Goal: Task Accomplishment & Management: Manage account settings

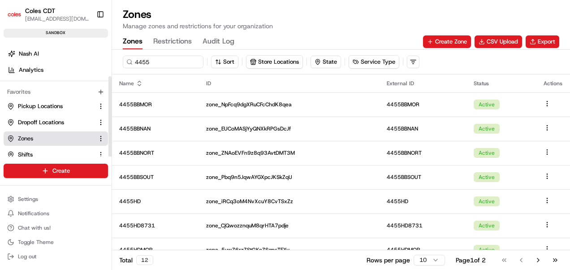
click at [43, 142] on link "Zones" at bounding box center [50, 138] width 86 height 8
click at [37, 152] on link "Shifts" at bounding box center [50, 155] width 86 height 8
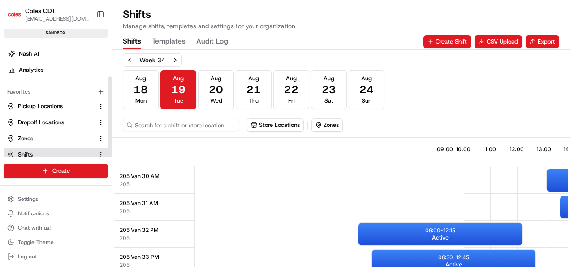
scroll to position [0, 277]
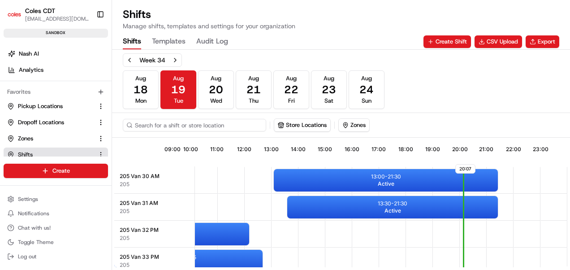
click at [153, 125] on input at bounding box center [194, 125] width 143 height 13
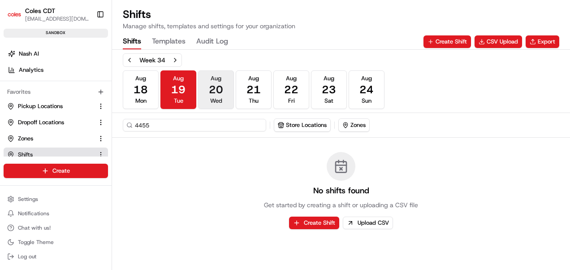
type input "4455"
click at [221, 85] on span "20" at bounding box center [216, 89] width 14 height 14
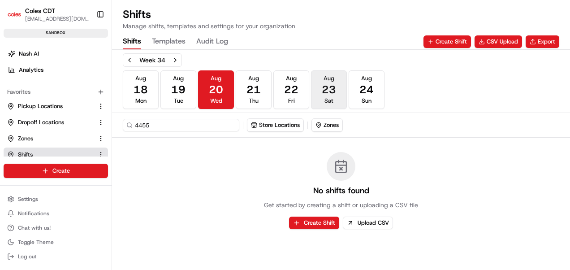
click at [319, 82] on button "[DATE] Sat" at bounding box center [329, 89] width 36 height 39
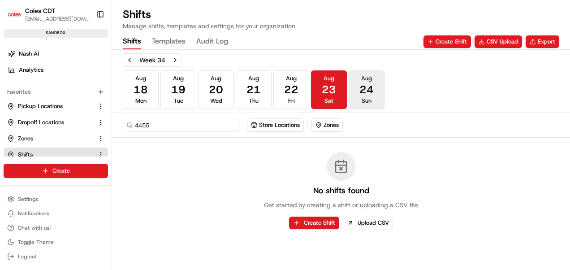
click at [356, 91] on button "[DATE] Sun" at bounding box center [367, 89] width 36 height 39
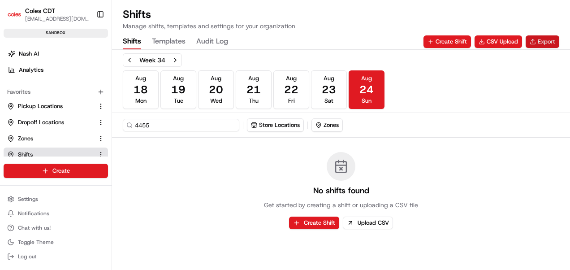
click at [539, 42] on button "Export" at bounding box center [543, 41] width 34 height 13
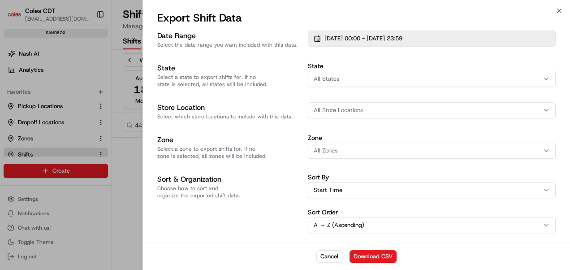
click at [397, 35] on span "[DATE] 00:00 - [DATE] 23:59" at bounding box center [363, 39] width 78 height 8
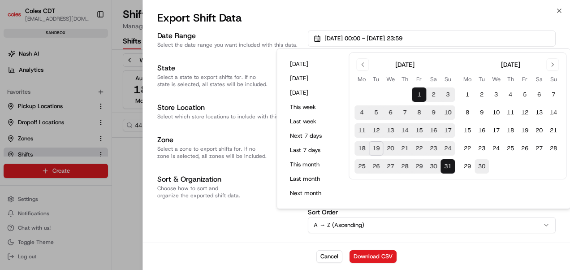
click at [487, 163] on button "30" at bounding box center [482, 166] width 14 height 14
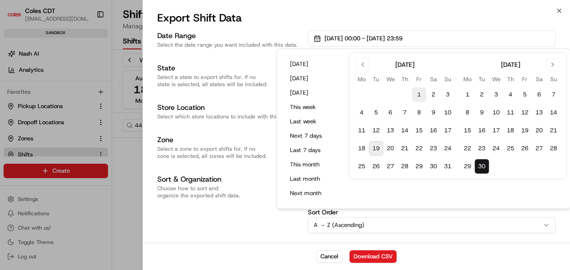
click at [424, 92] on button "1" at bounding box center [419, 94] width 14 height 14
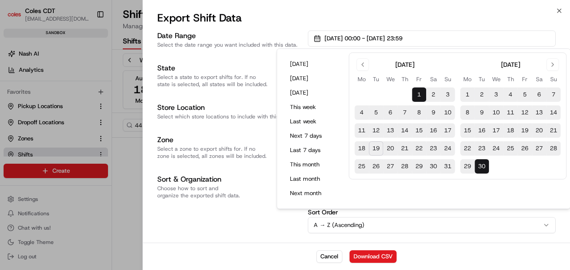
click at [247, 206] on div "Sort & Organization Choose how to sort and organize the exported shift data." at bounding box center [228, 203] width 143 height 59
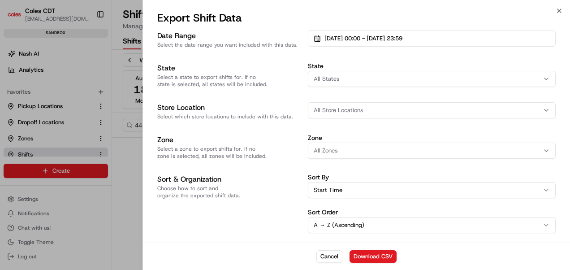
click at [344, 114] on span "All Store Locations" at bounding box center [338, 110] width 49 height 8
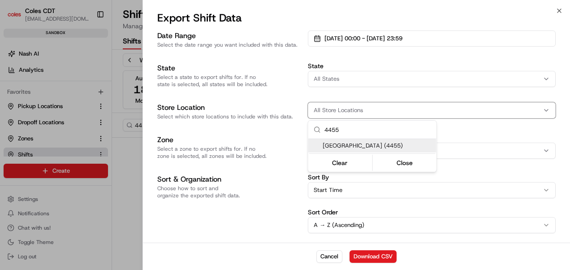
type input "4455"
click at [368, 148] on span "[GEOGRAPHIC_DATA] (4455)" at bounding box center [378, 146] width 110 height 8
click at [285, 152] on div at bounding box center [285, 135] width 570 height 270
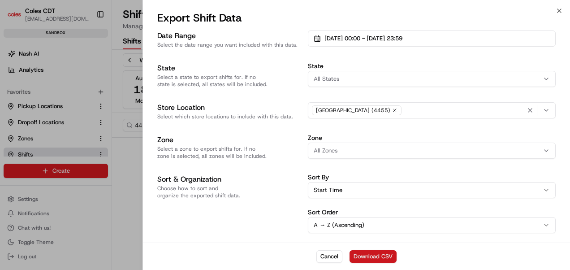
click at [368, 254] on button "Download CSV" at bounding box center [373, 256] width 47 height 13
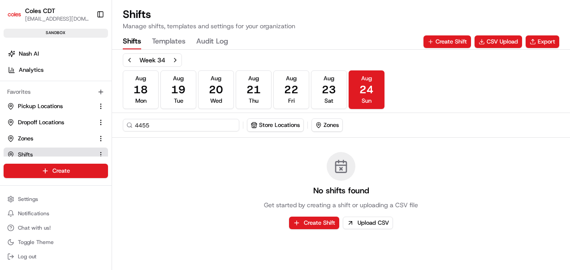
click at [333, 34] on div "Shifts Templates Audit Log Create Shift CSV Upload Export" at bounding box center [341, 41] width 437 height 15
click at [175, 94] on span "19" at bounding box center [178, 89] width 14 height 14
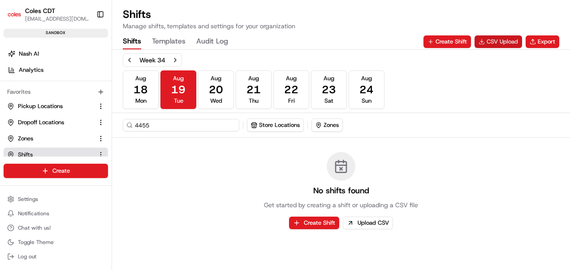
click at [507, 42] on button "CSV Upload" at bounding box center [499, 41] width 48 height 13
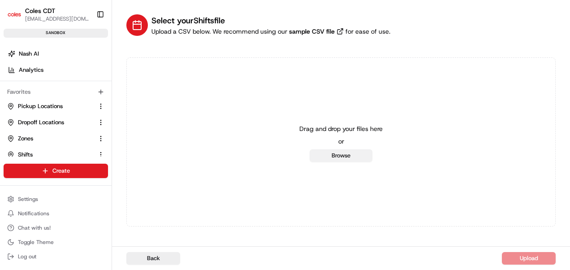
click at [363, 150] on button "Browse" at bounding box center [341, 155] width 63 height 13
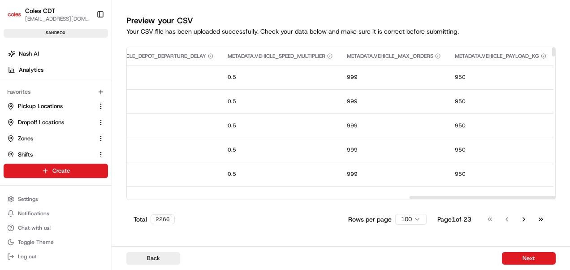
scroll to position [0, 827]
drag, startPoint x: 278, startPoint y: 197, endPoint x: 553, endPoint y: 196, distance: 275.2
click at [542, 262] on button "Next" at bounding box center [529, 258] width 54 height 13
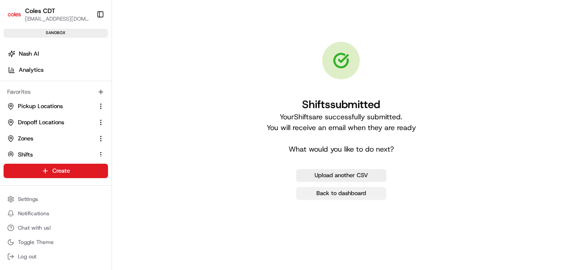
click at [350, 192] on link "Back to dashboard" at bounding box center [341, 193] width 90 height 13
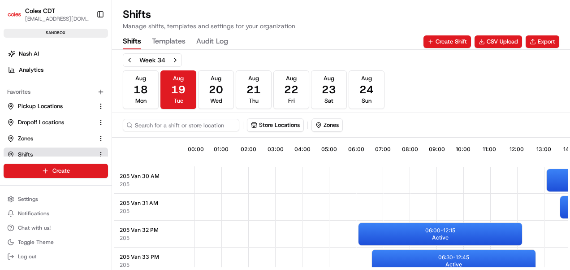
scroll to position [0, 277]
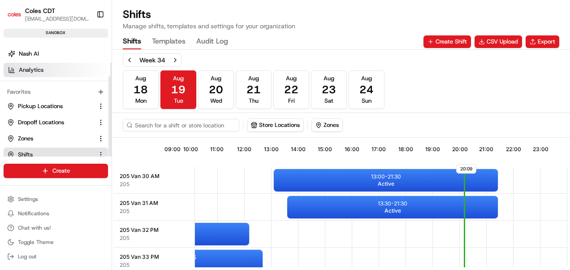
click at [34, 66] on span "Analytics" at bounding box center [31, 70] width 25 height 8
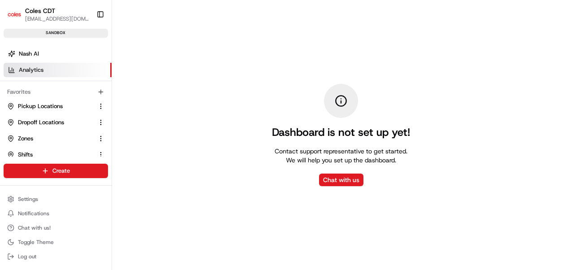
click at [398, 209] on div "Dashboard is not set up yet! Contact support representative to get started. We …" at bounding box center [341, 135] width 458 height 270
click at [38, 155] on link "Shifts" at bounding box center [50, 155] width 86 height 8
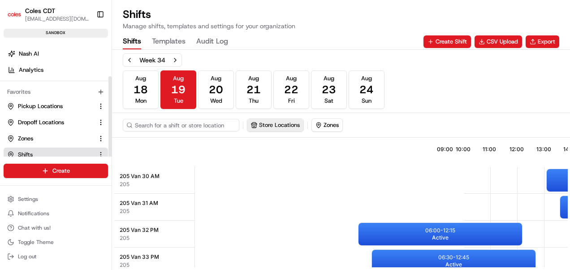
scroll to position [0, 277]
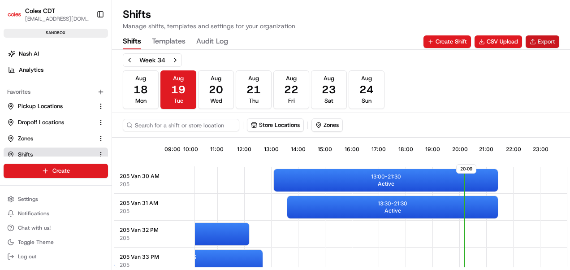
click at [537, 40] on button "Export" at bounding box center [543, 41] width 34 height 13
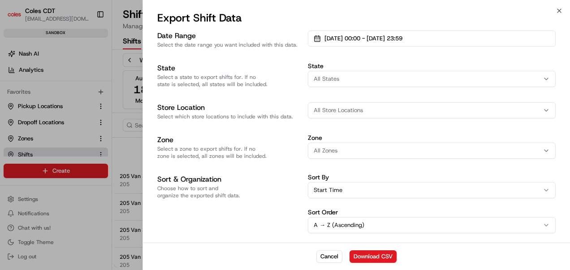
click at [333, 75] on span "All States" at bounding box center [327, 79] width 26 height 8
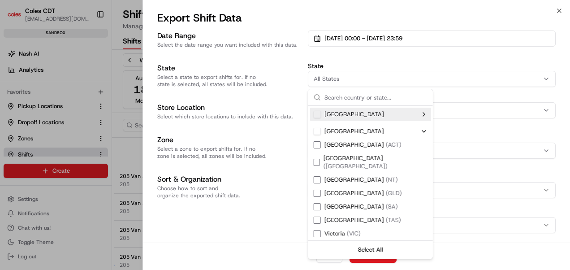
click at [455, 96] on div "Date Range Select the date range you want included with this data. [DATE] 00:00…" at bounding box center [356, 131] width 398 height 203
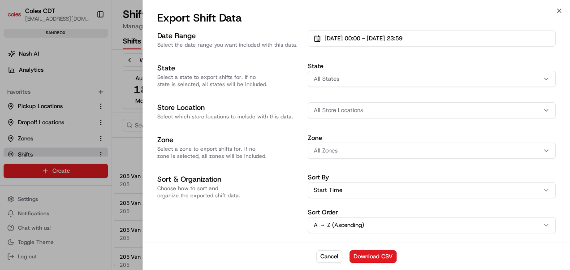
click at [448, 111] on div "All Store Locations" at bounding box center [431, 110] width 243 height 8
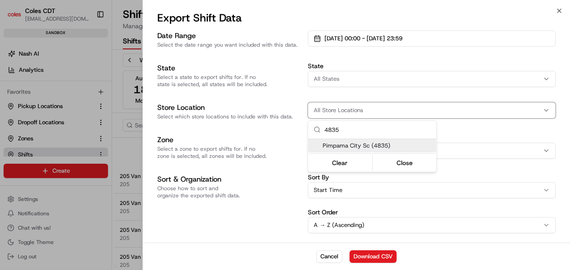
type input "4835"
click at [327, 141] on div "Pimpama City Sc (4835)" at bounding box center [372, 145] width 128 height 13
click at [383, 256] on div at bounding box center [285, 135] width 570 height 270
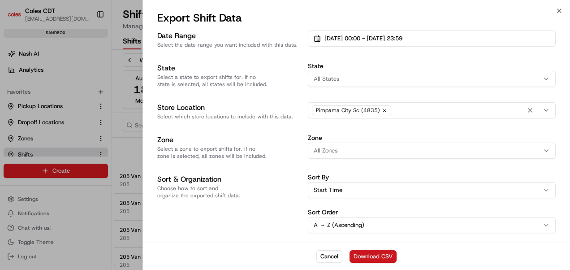
click at [368, 253] on button "Download CSV" at bounding box center [373, 256] width 47 height 13
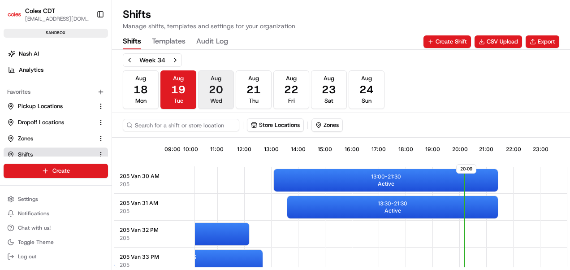
click at [220, 99] on span "Wed" at bounding box center [216, 101] width 12 height 8
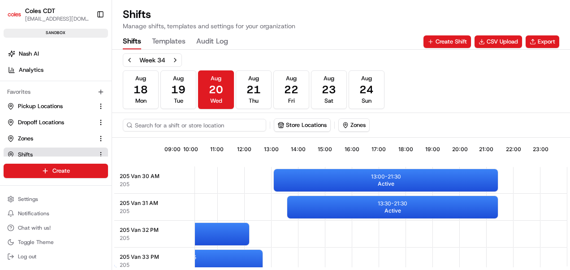
click at [188, 126] on input at bounding box center [194, 125] width 143 height 13
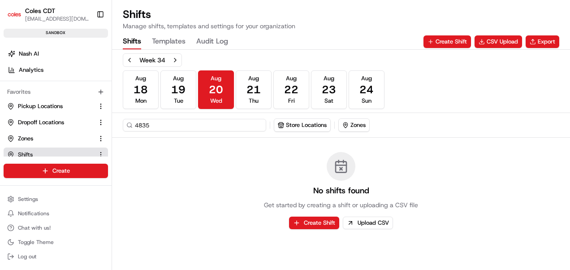
type input "4835"
click at [303, 124] on button "Store Locations" at bounding box center [275, 125] width 56 height 13
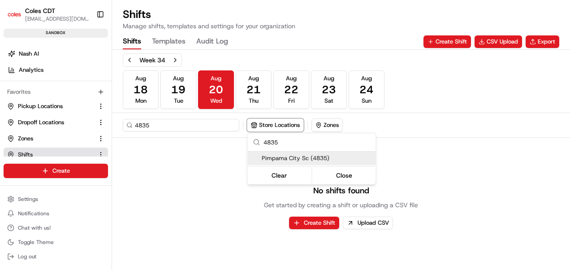
type input "4835"
click at [280, 156] on span "Pimpama City Sc (4835)" at bounding box center [317, 158] width 110 height 8
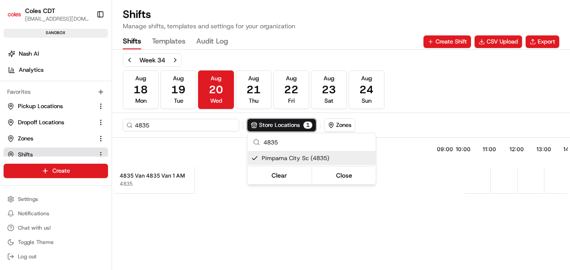
click at [419, 119] on html "Coles CDT [EMAIL_ADDRESS][DOMAIN_NAME] Toggle Sidebar sandbox Orders Deliveries…" at bounding box center [285, 135] width 570 height 270
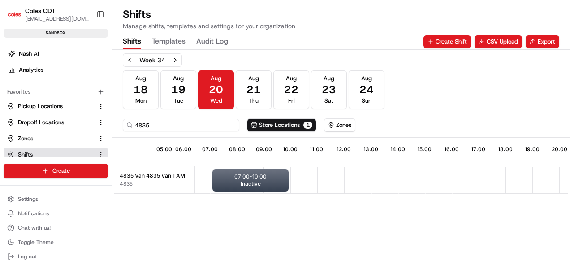
scroll to position [0, 173]
click at [268, 125] on button "Store Locations 1" at bounding box center [281, 125] width 69 height 13
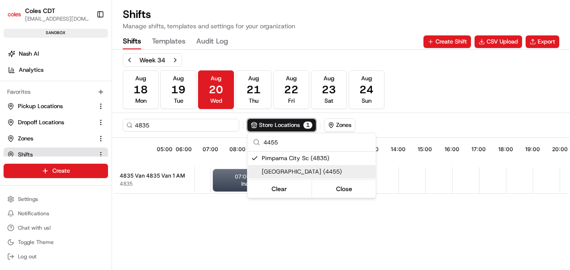
type input "4455"
click at [279, 170] on span "[GEOGRAPHIC_DATA] (4455)" at bounding box center [317, 172] width 110 height 8
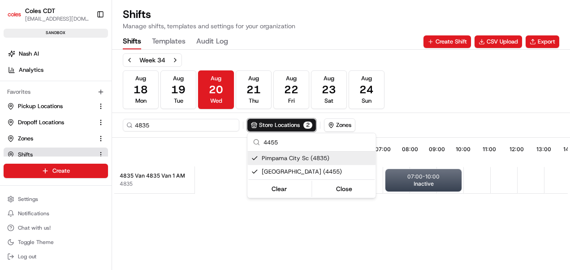
click at [265, 158] on span "Pimpama City Sc (4835)" at bounding box center [317, 158] width 110 height 8
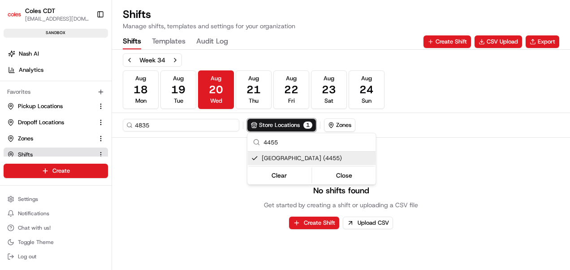
click at [253, 86] on html "Coles CDT [EMAIL_ADDRESS][DOMAIN_NAME] Toggle Sidebar sandbox Orders Deliveries…" at bounding box center [285, 135] width 570 height 270
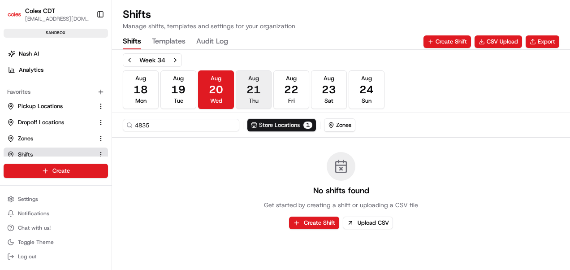
click at [252, 91] on span "21" at bounding box center [254, 89] width 14 height 14
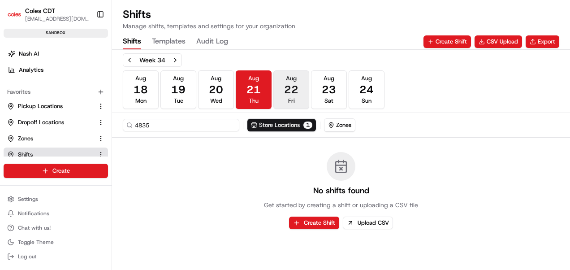
click at [287, 95] on span "22" at bounding box center [291, 89] width 14 height 14
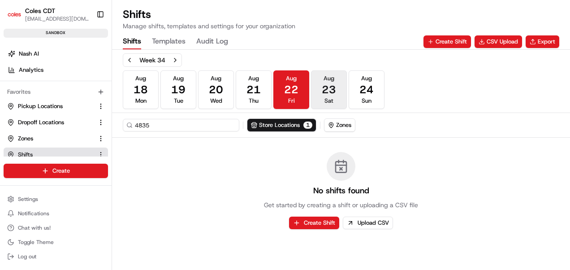
click at [344, 95] on button "[DATE] Sat" at bounding box center [329, 89] width 36 height 39
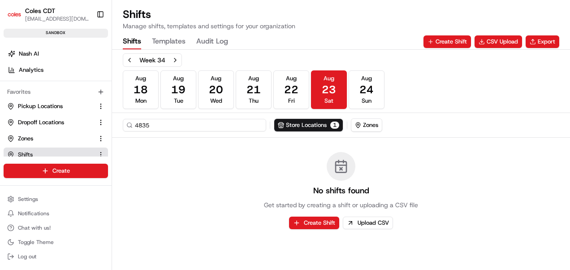
click at [200, 121] on input "4835" at bounding box center [194, 125] width 143 height 13
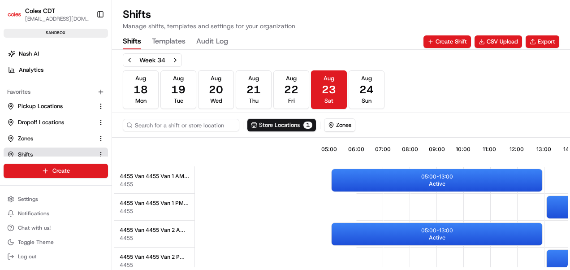
click at [408, 79] on div "Week 34 [DATE] [DATE] [DATE] [DATE] [DATE] [DATE] [DATE] Sun" at bounding box center [341, 81] width 437 height 56
